Goal: Task Accomplishment & Management: Complete application form

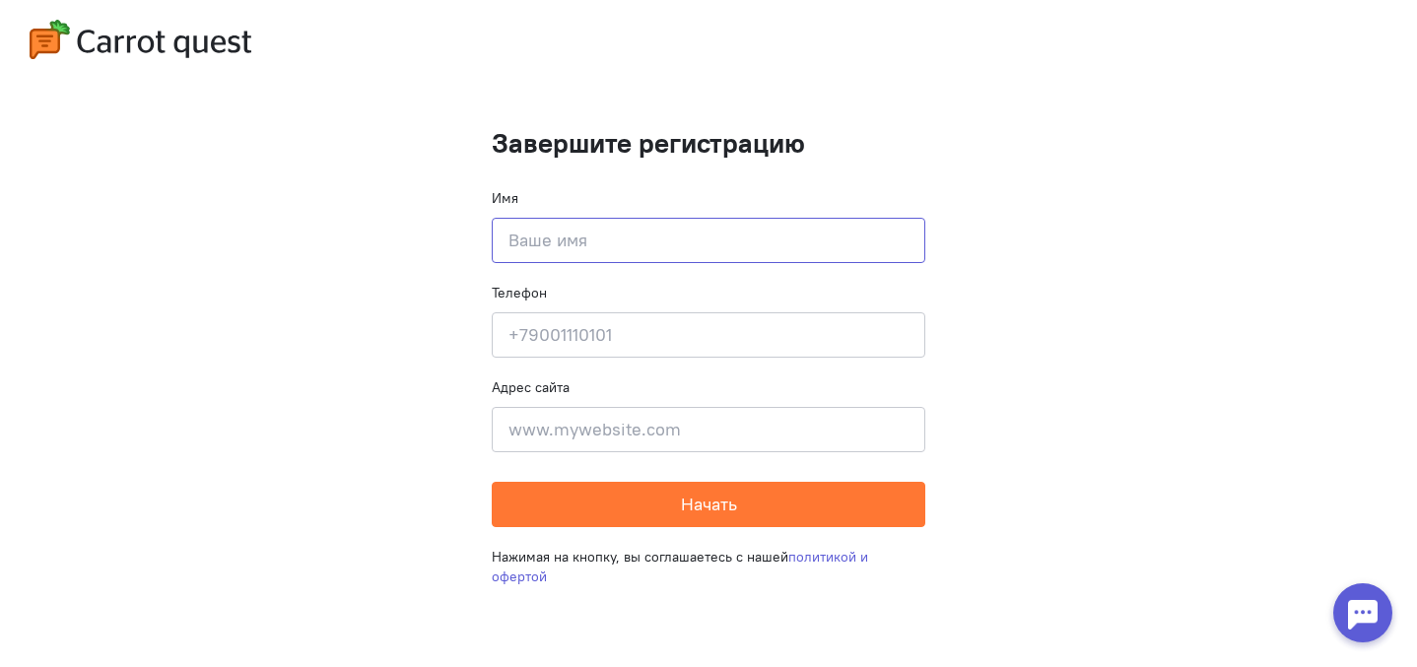
click at [607, 250] on input at bounding box center [708, 240] width 433 height 45
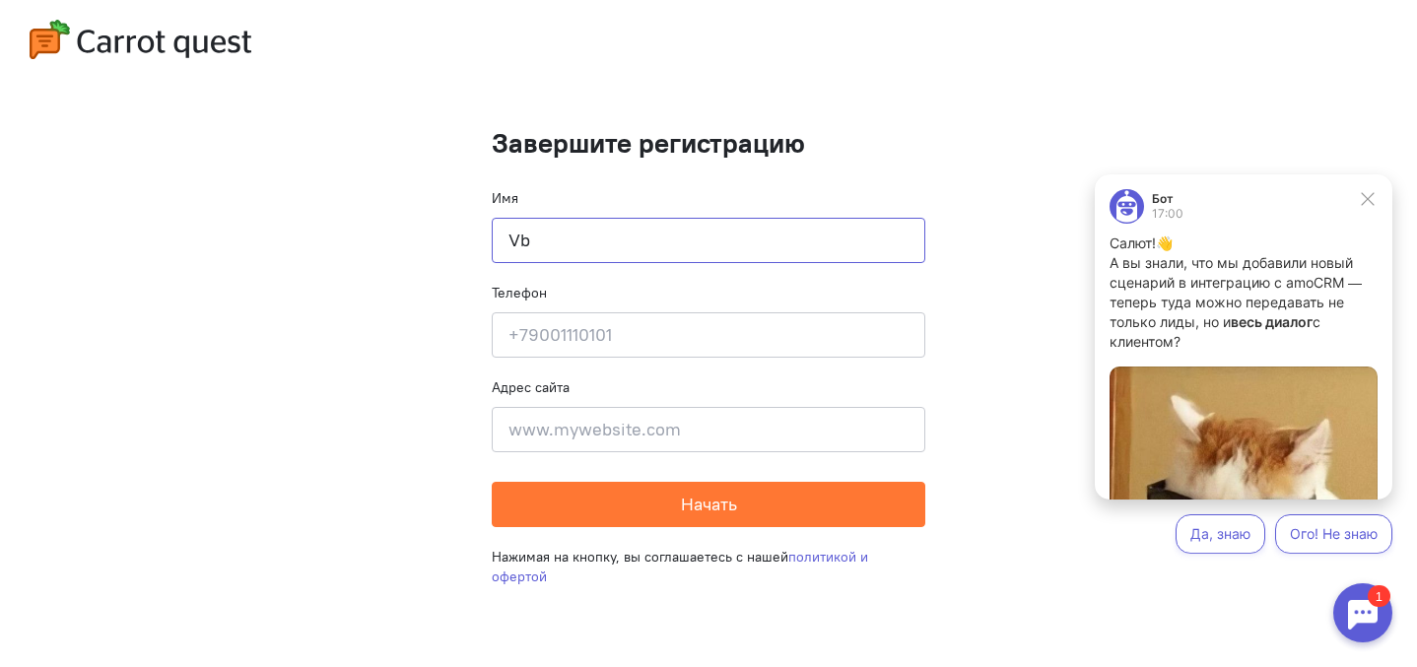
type input "V"
type input "[PERSON_NAME]"
click at [589, 342] on input at bounding box center [708, 334] width 433 height 45
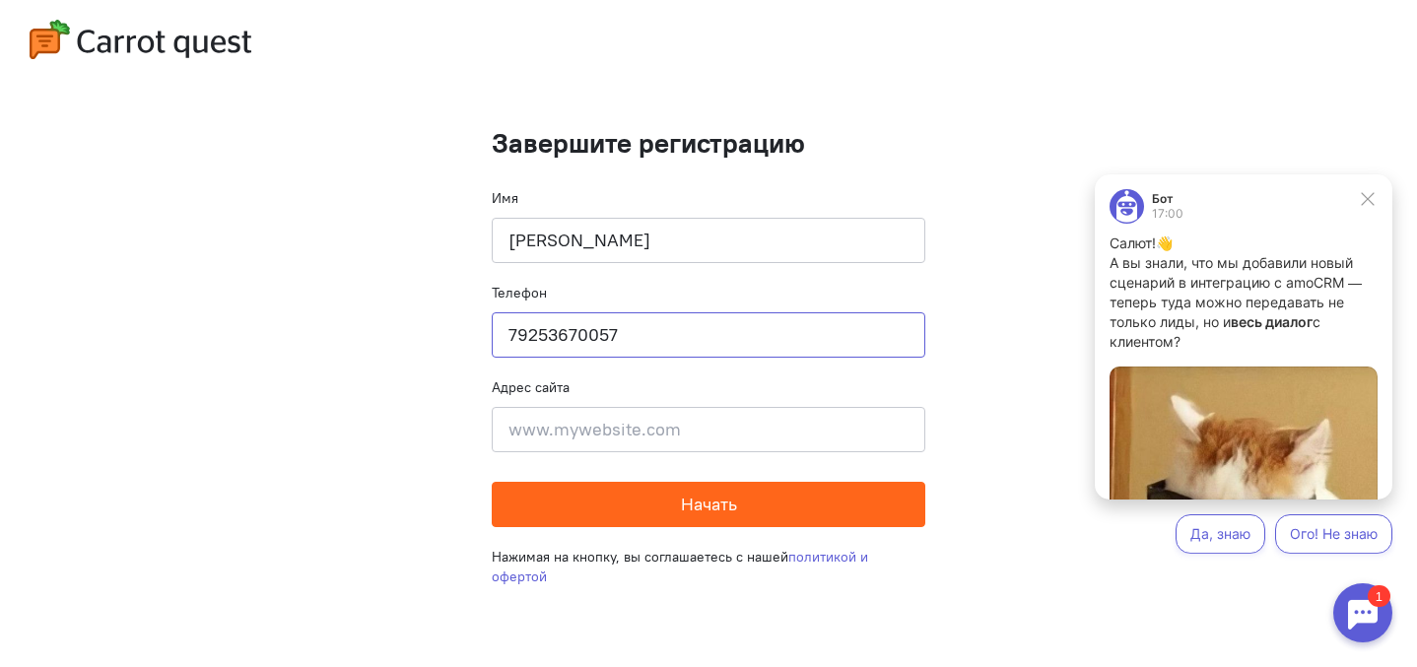
type input "79253670057"
click at [663, 515] on button "Начать" at bounding box center [708, 504] width 433 height 45
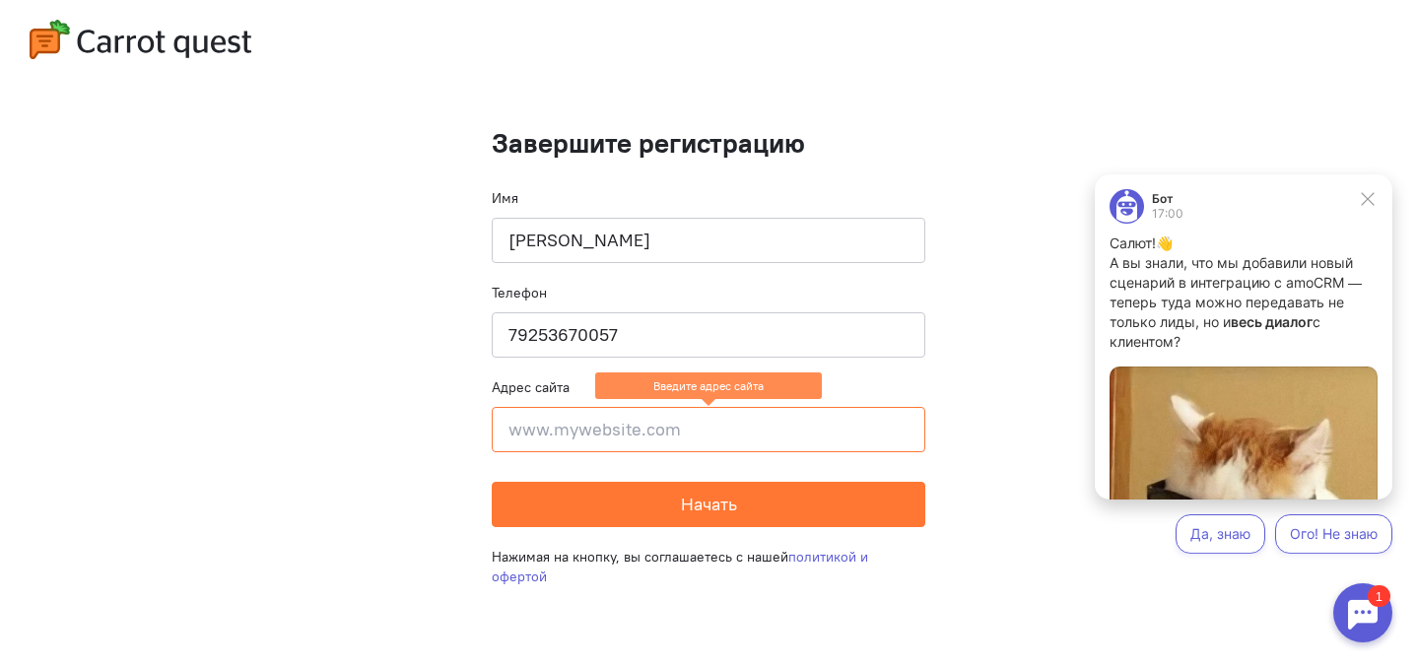
click at [626, 431] on input at bounding box center [708, 429] width 433 height 45
type input "е"
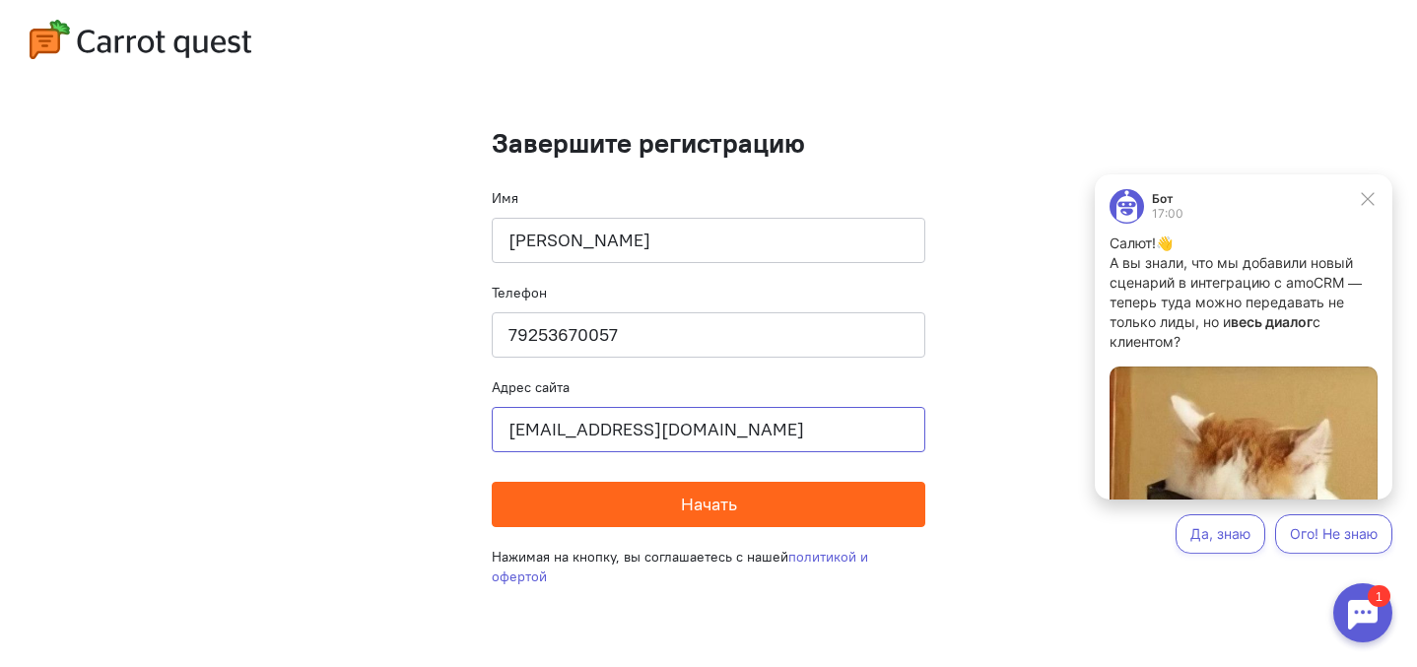
type input "[EMAIL_ADDRESS][DOMAIN_NAME]"
click at [620, 503] on button "Начать" at bounding box center [708, 504] width 433 height 45
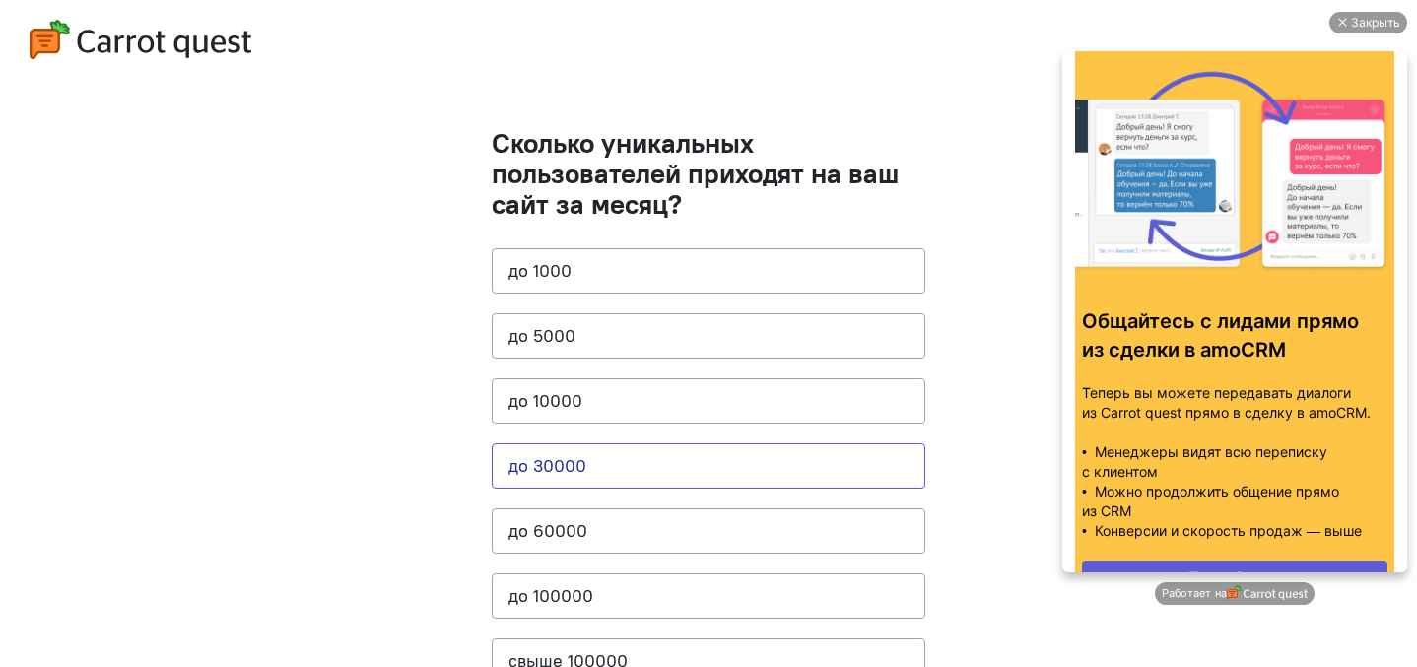
click at [601, 454] on button "до 30000" at bounding box center [708, 465] width 433 height 45
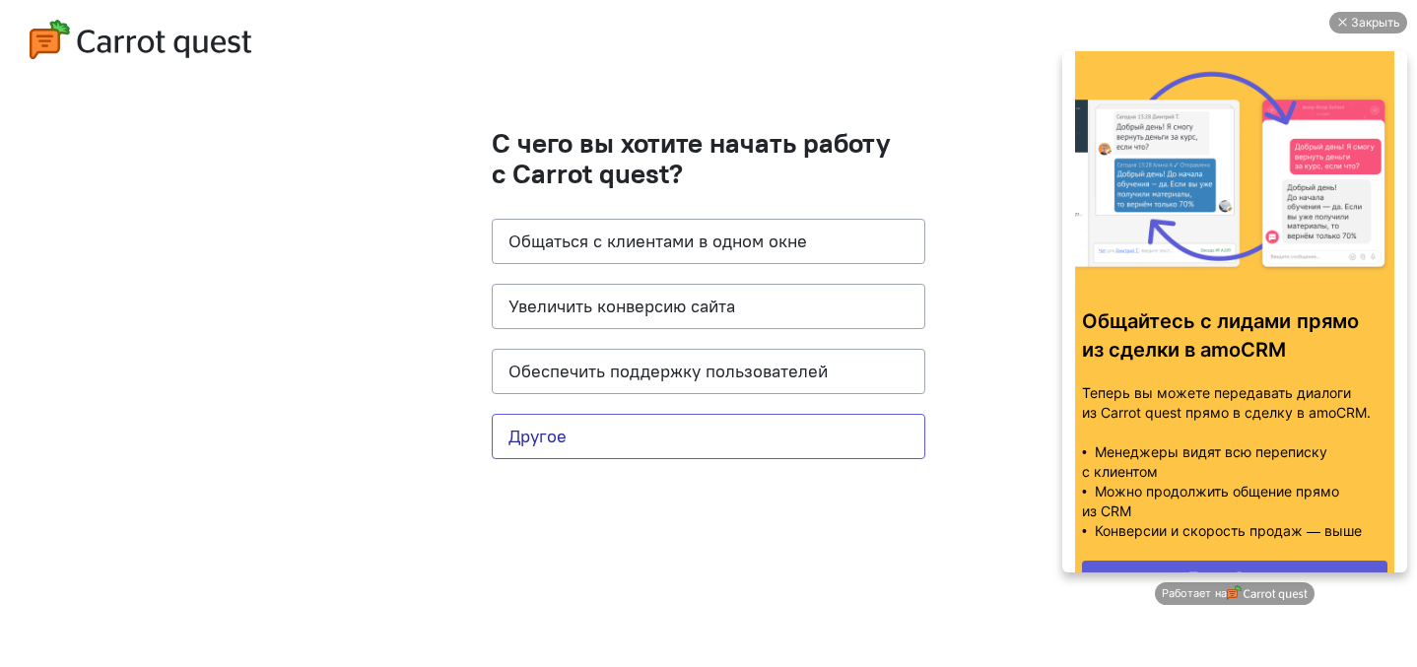
click at [605, 451] on button "Другое" at bounding box center [708, 436] width 433 height 45
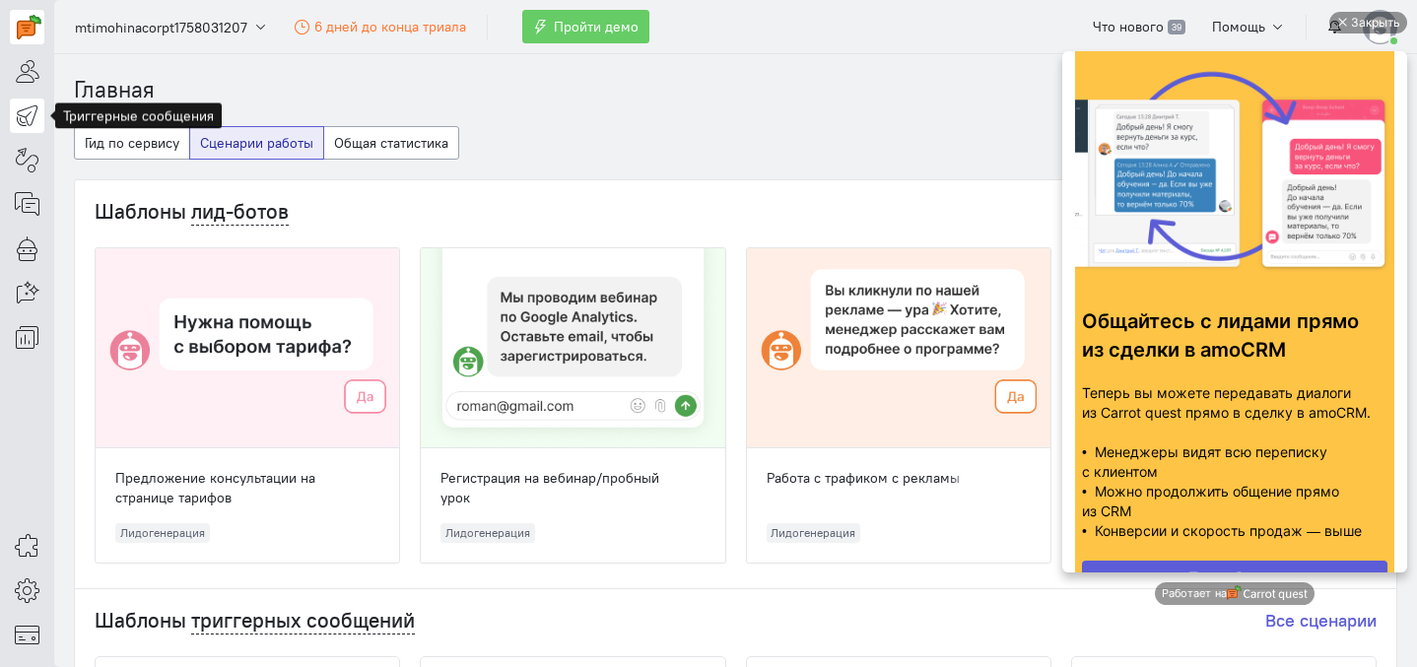
click at [27, 122] on icon at bounding box center [27, 115] width 25 height 24
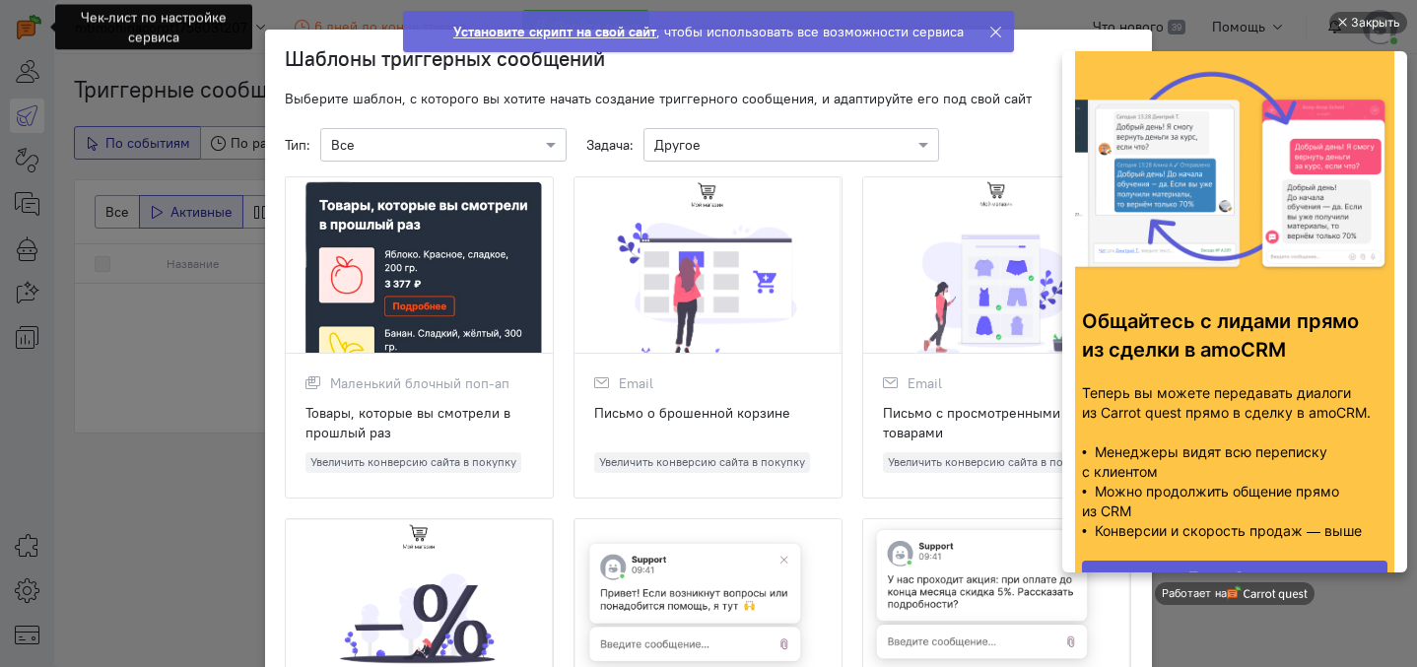
click at [70, 280] on ngb-modal-window "Шаблоны триггерных сообщений Выберите шаблон, с которого вы хотите начать созда…" at bounding box center [708, 333] width 1417 height 667
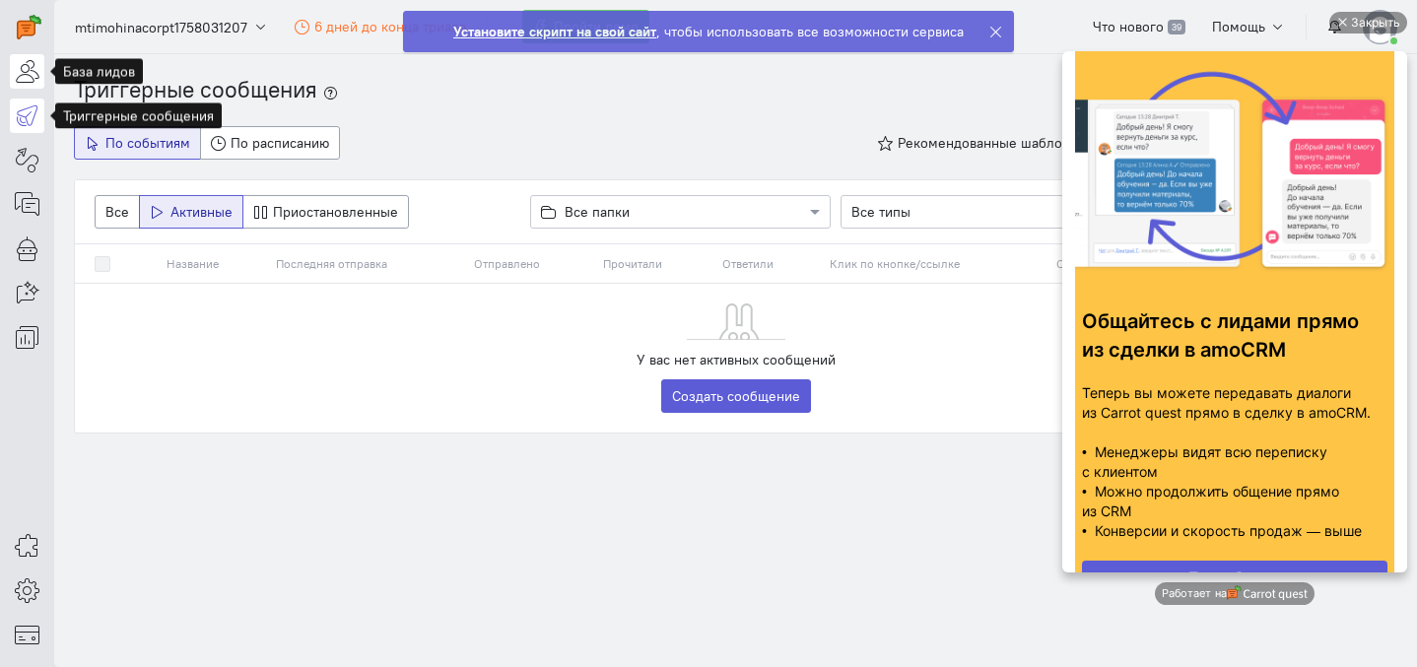
click at [30, 75] on icon at bounding box center [27, 71] width 25 height 24
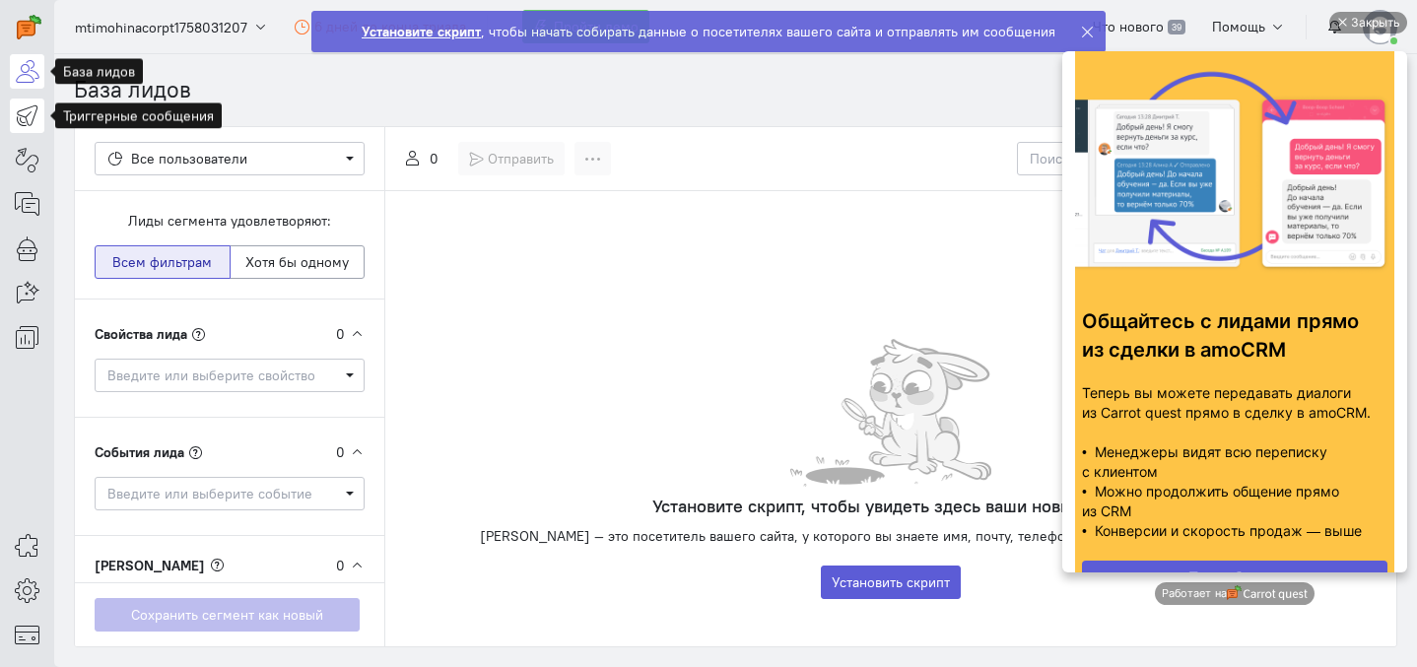
click at [23, 108] on icon at bounding box center [27, 115] width 25 height 24
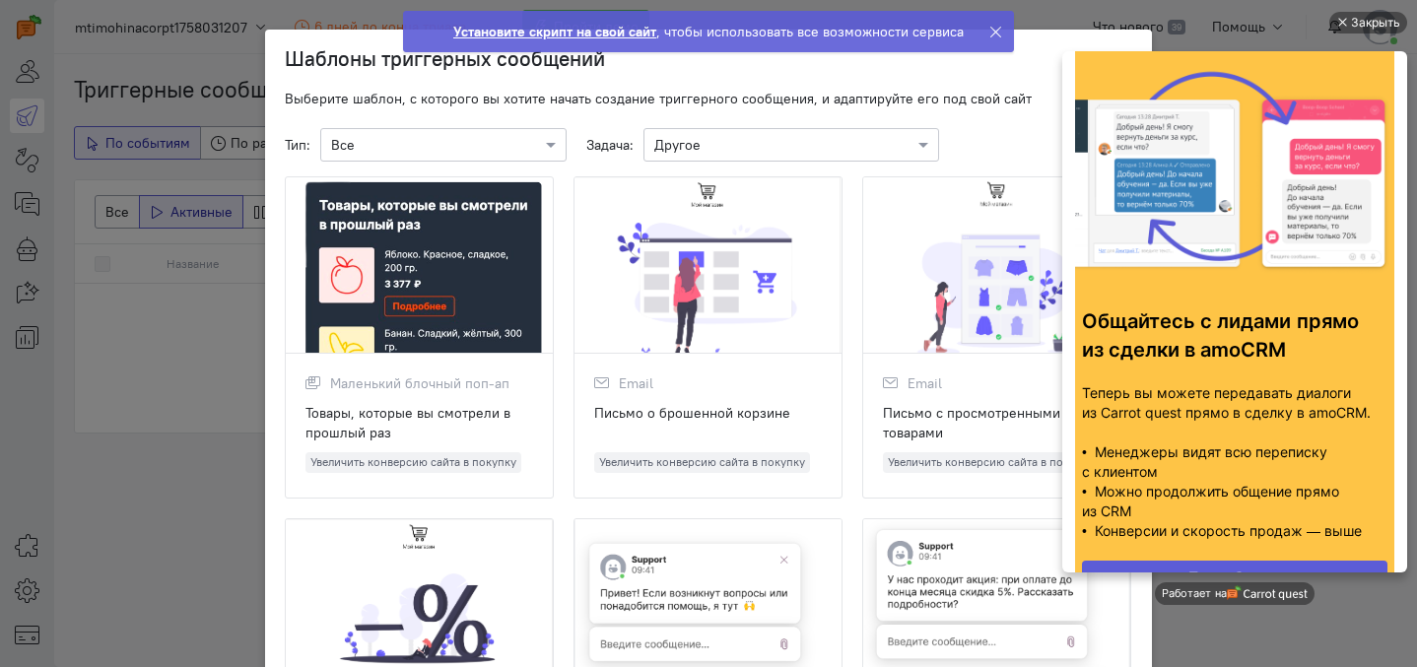
click at [104, 239] on ngb-modal-window "Шаблоны триггерных сообщений Выберите шаблон, с которого вы хотите начать созда…" at bounding box center [708, 333] width 1417 height 667
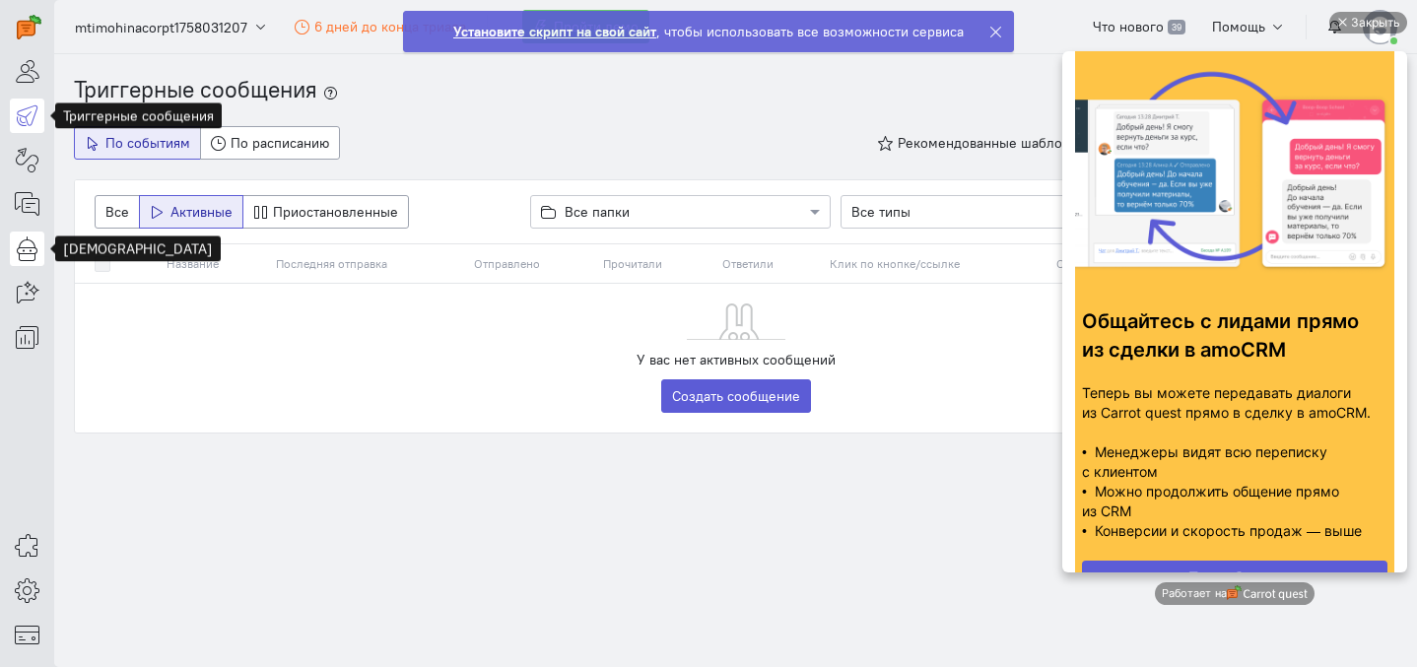
click at [34, 250] on icon at bounding box center [27, 248] width 25 height 24
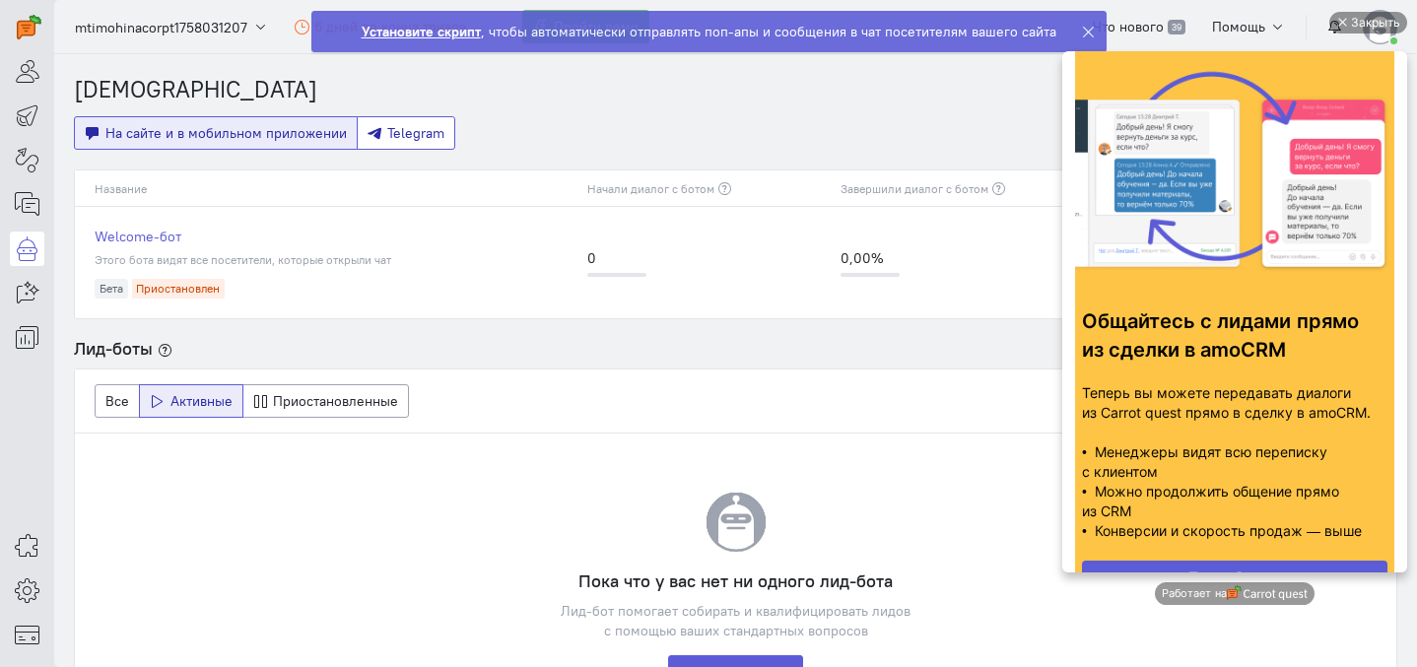
click at [398, 119] on button "Telegram" at bounding box center [406, 132] width 99 height 33
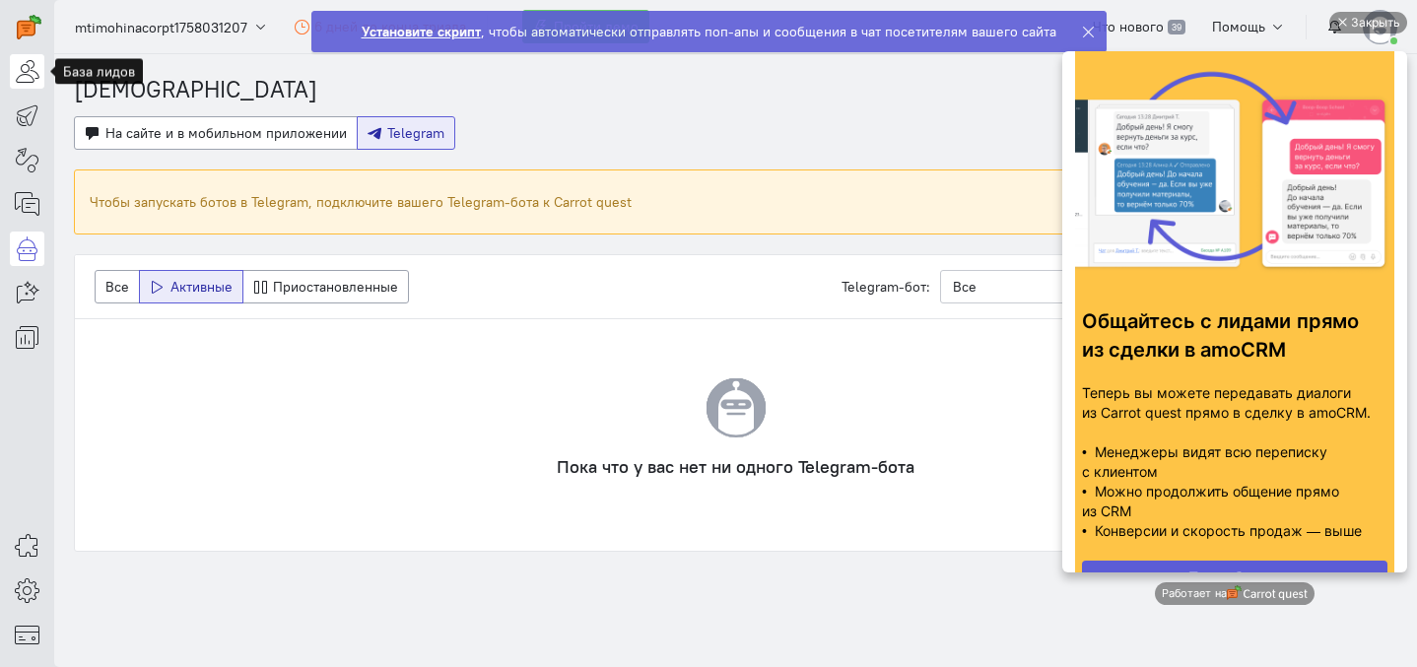
click at [21, 75] on icon at bounding box center [27, 71] width 25 height 24
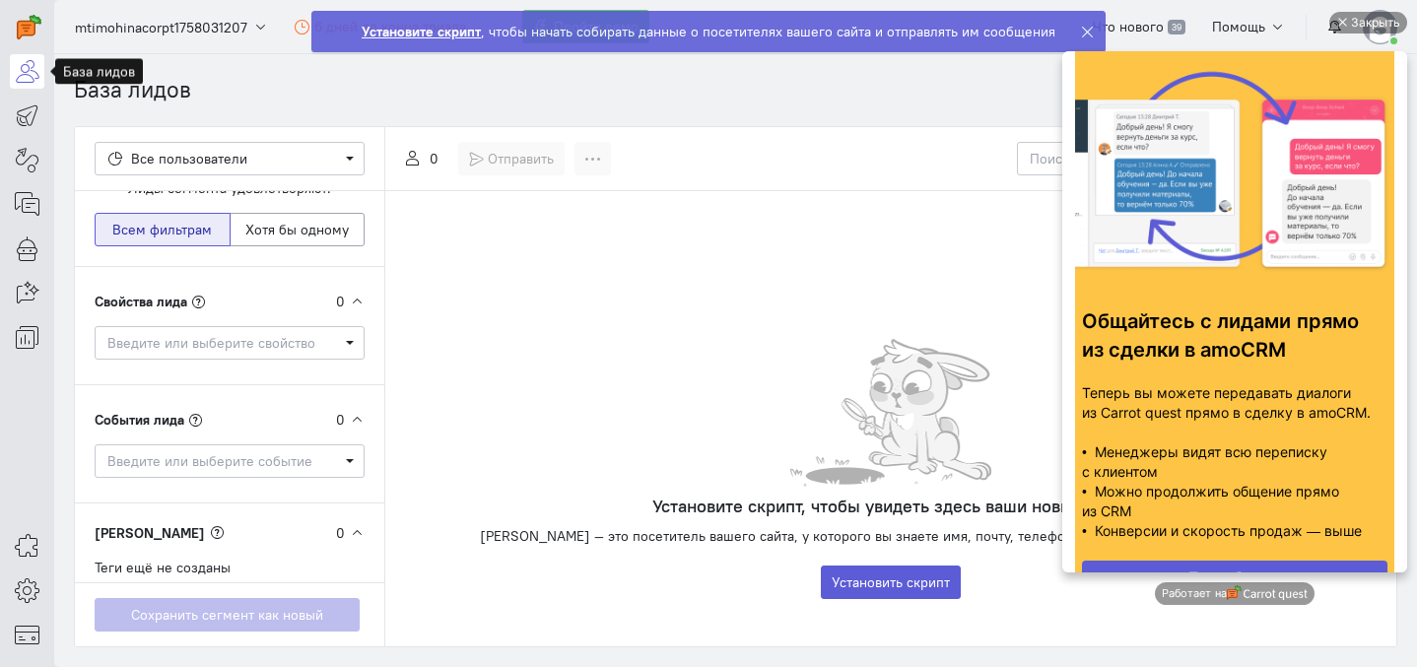
scroll to position [32, 0]
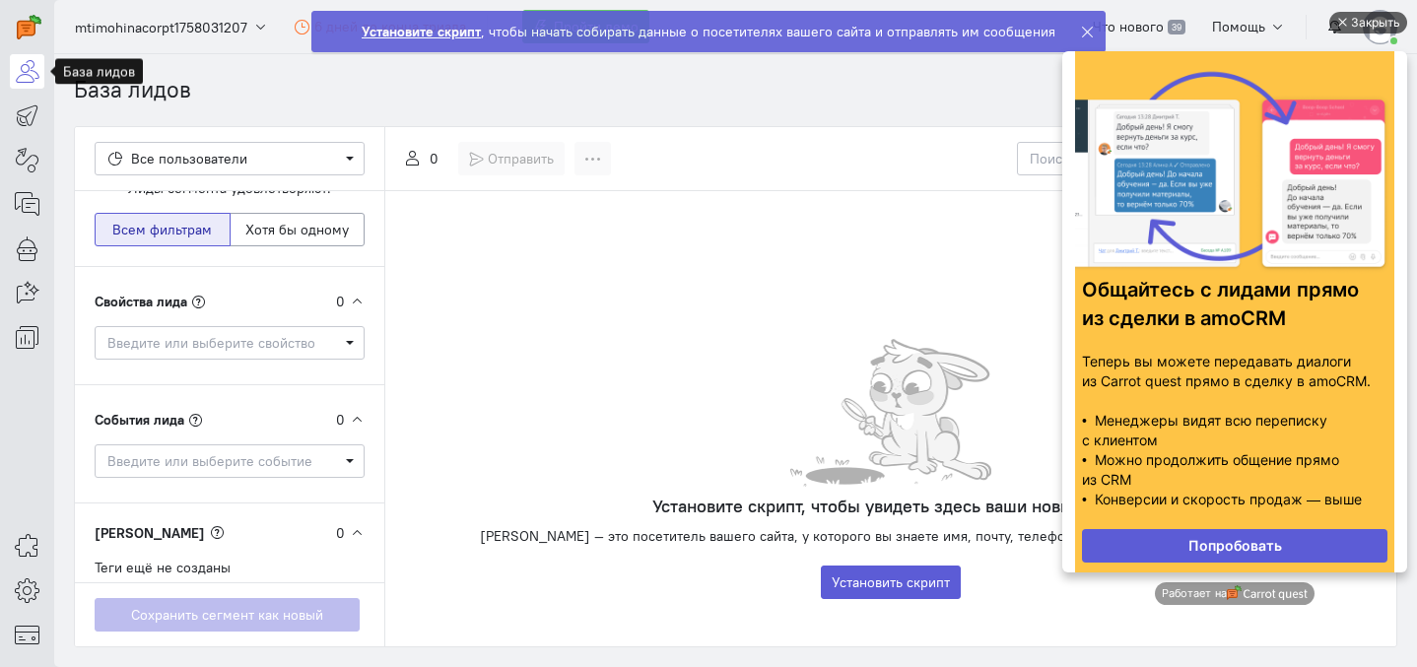
click at [1390, 16] on div "Закрыть" at bounding box center [1375, 23] width 49 height 22
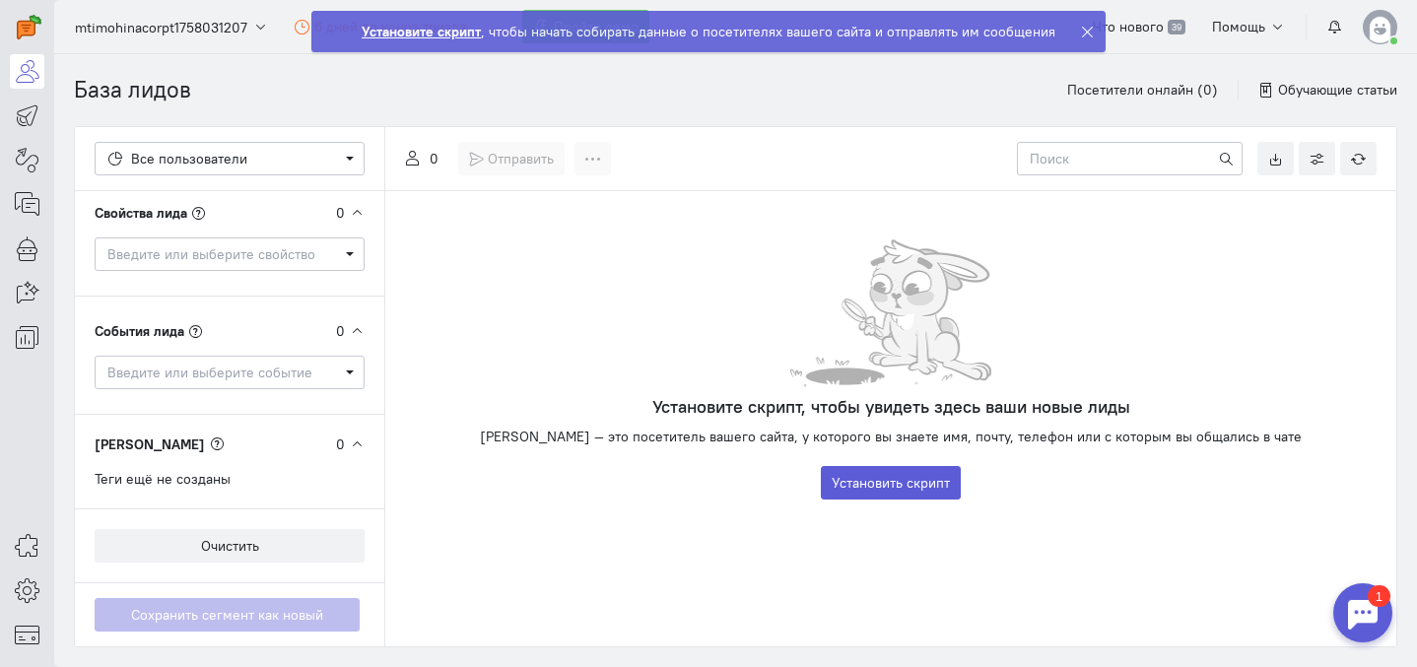
scroll to position [120, 0]
click at [31, 198] on icon at bounding box center [27, 204] width 25 height 24
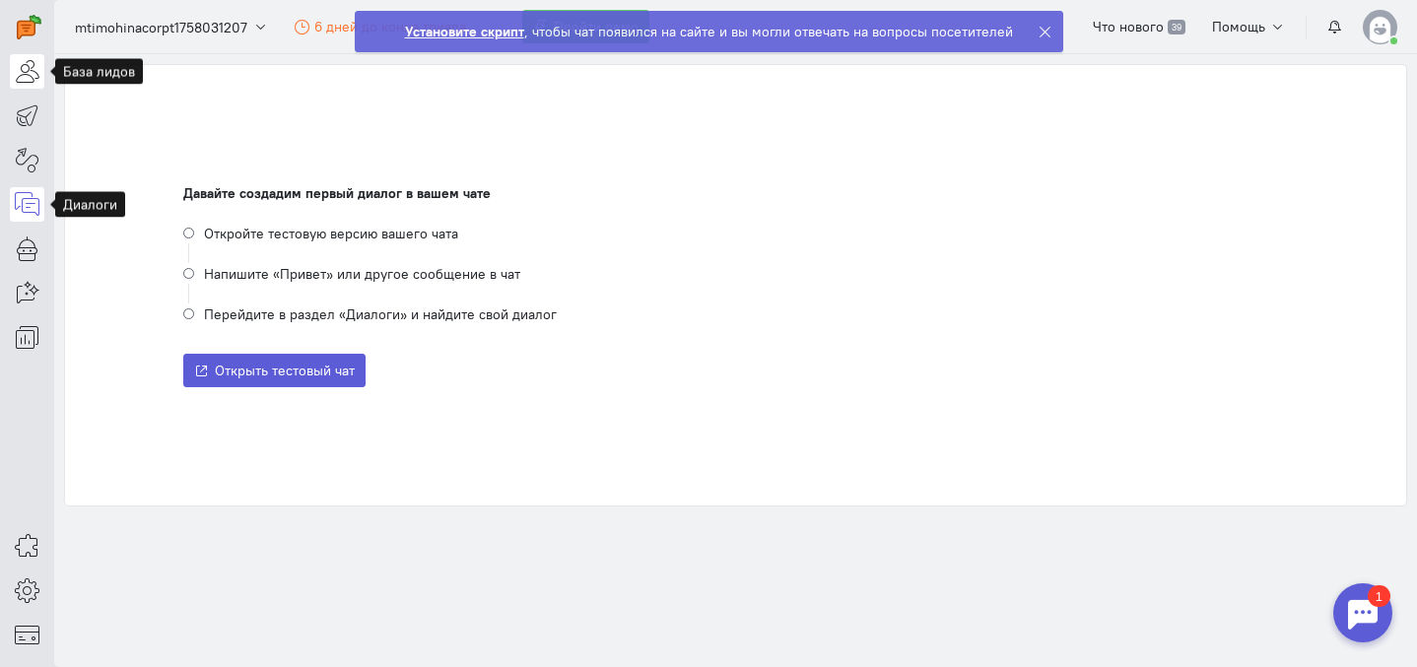
click at [38, 61] on icon at bounding box center [27, 71] width 25 height 24
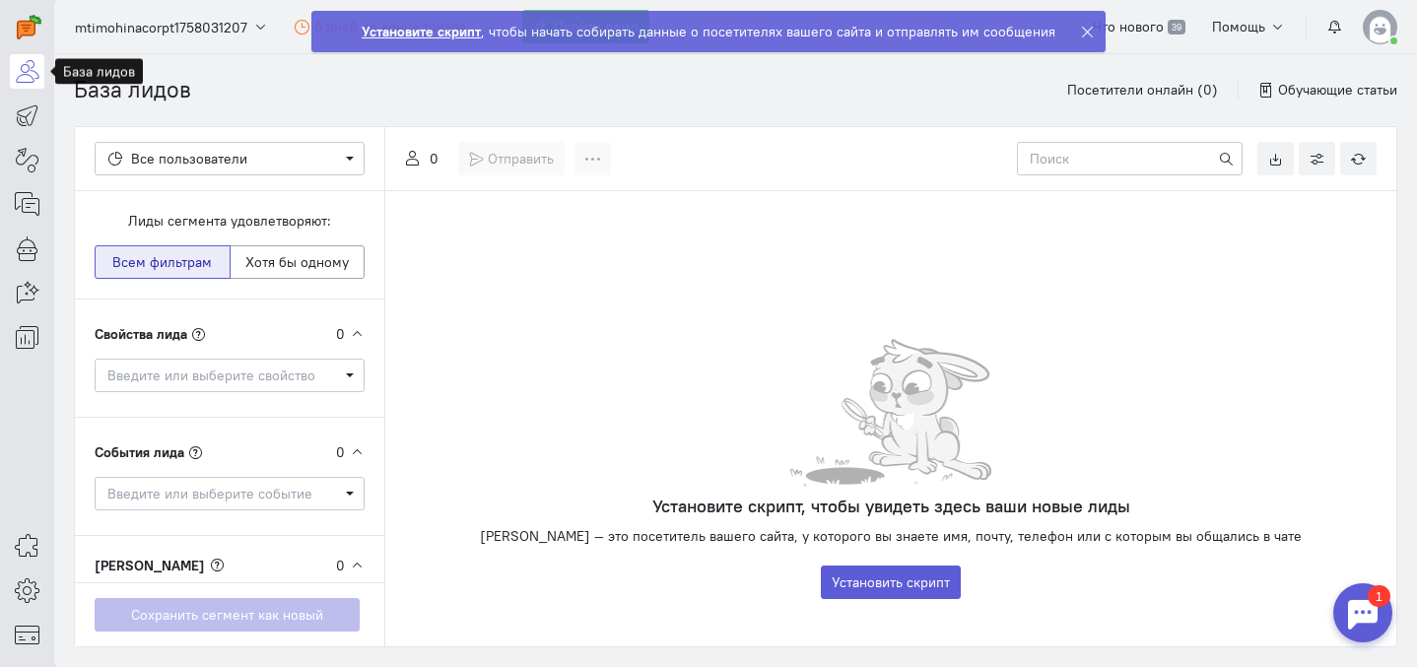
scroll to position [121, 0]
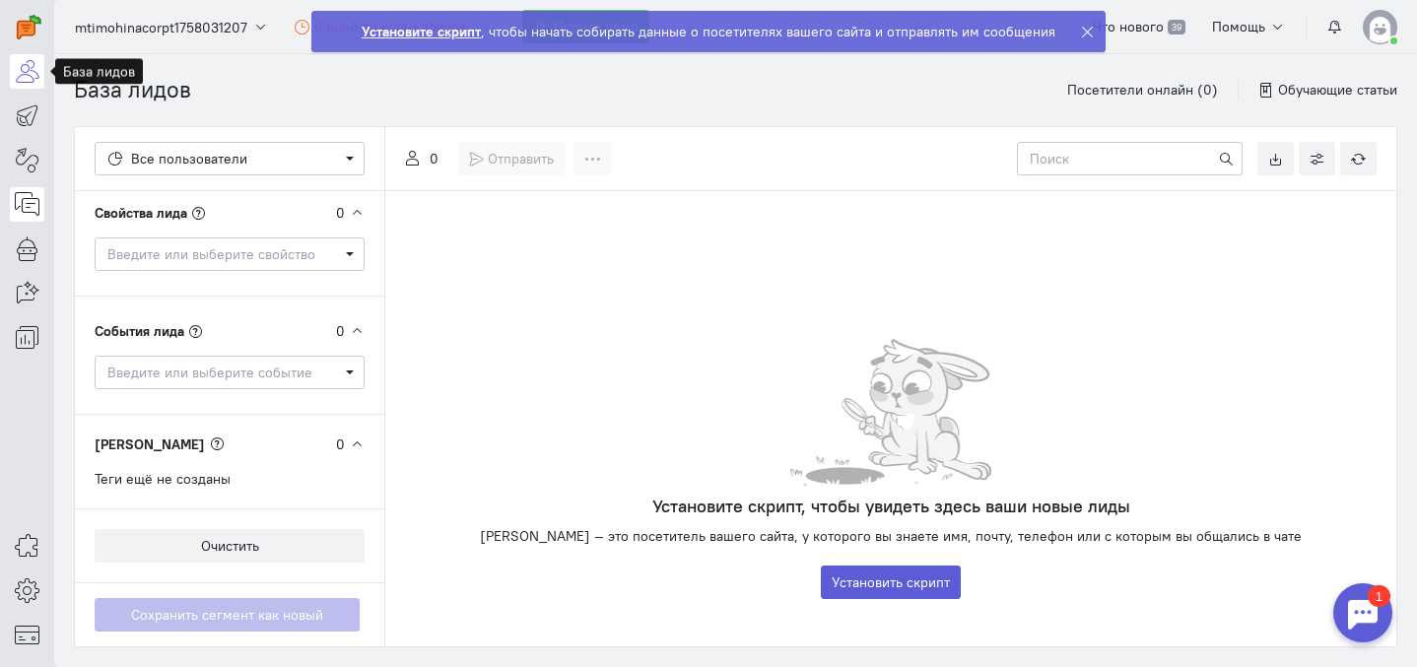
click at [24, 207] on icon at bounding box center [27, 204] width 25 height 24
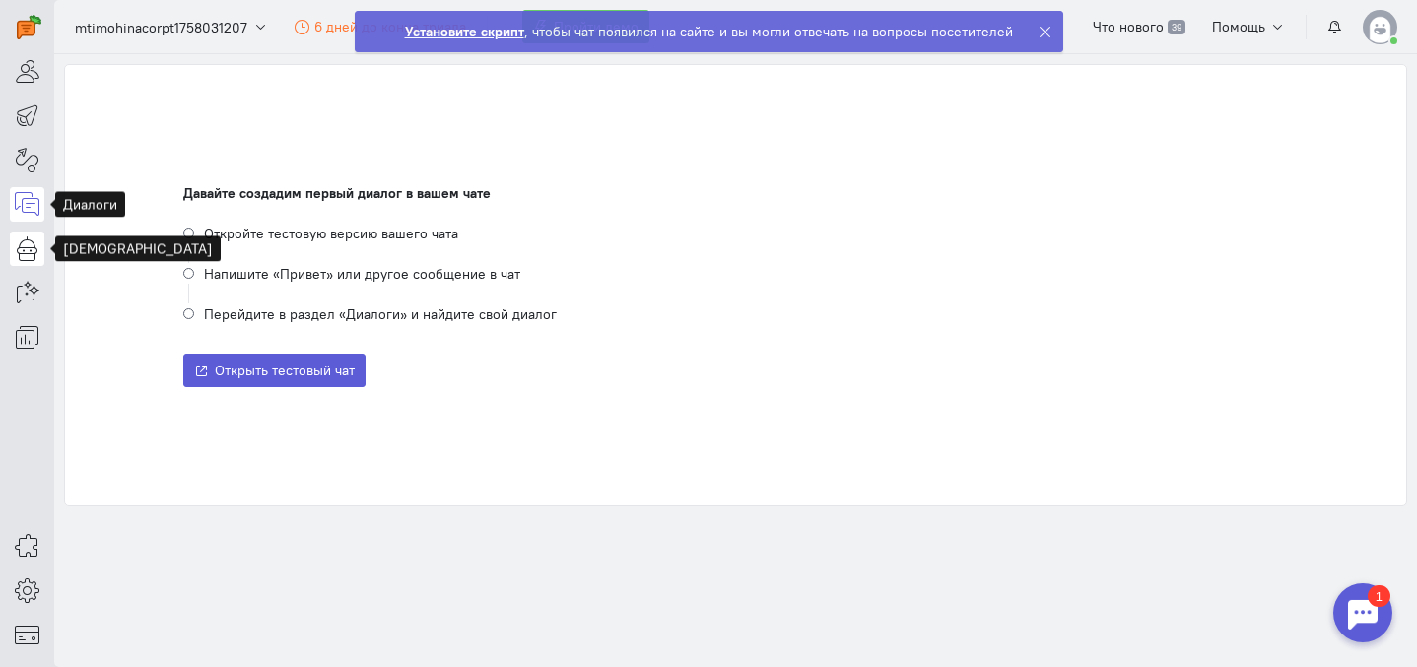
click at [22, 252] on icon at bounding box center [27, 248] width 25 height 24
